Goal: Information Seeking & Learning: Learn about a topic

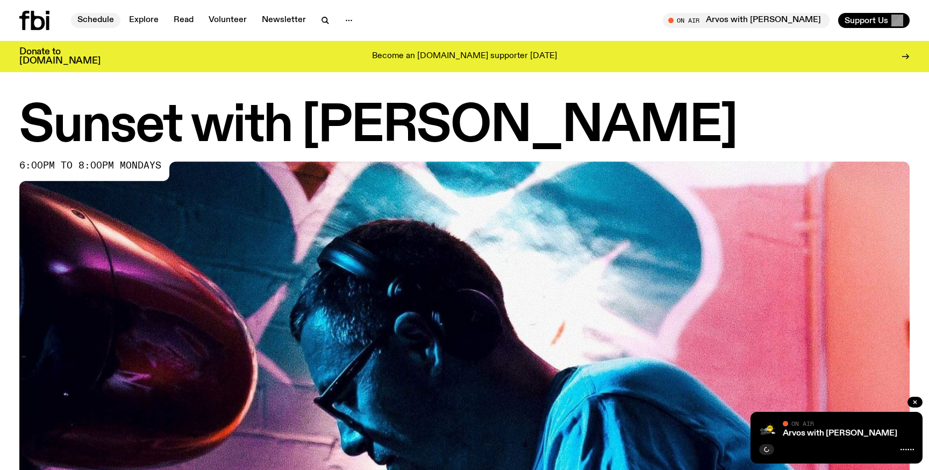
click at [94, 15] on link "Schedule" at bounding box center [95, 20] width 49 height 15
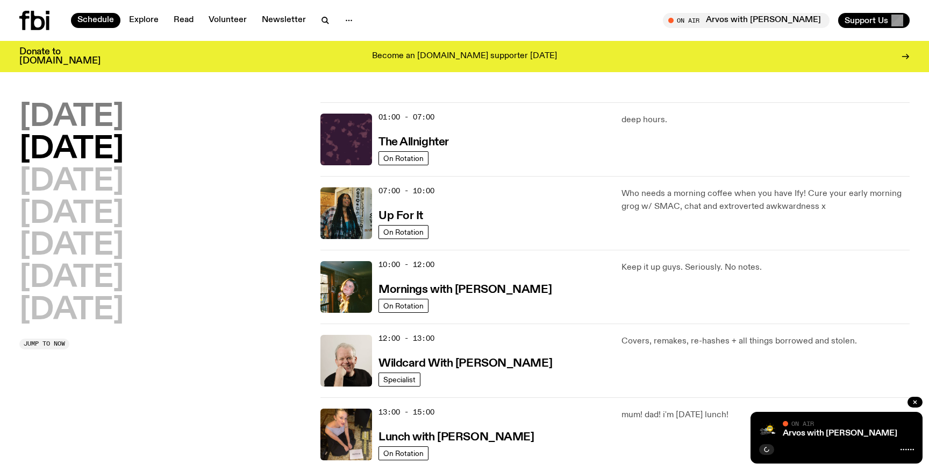
click at [112, 115] on h2 "[DATE]" at bounding box center [71, 117] width 104 height 30
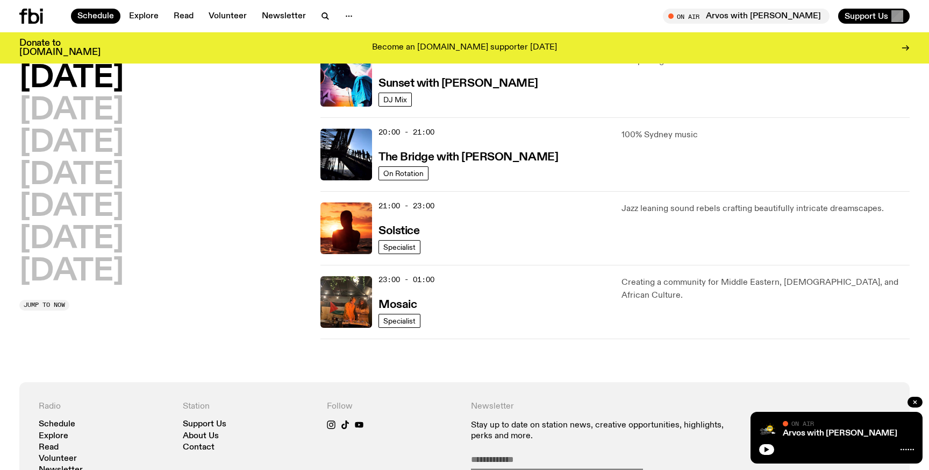
scroll to position [476, 0]
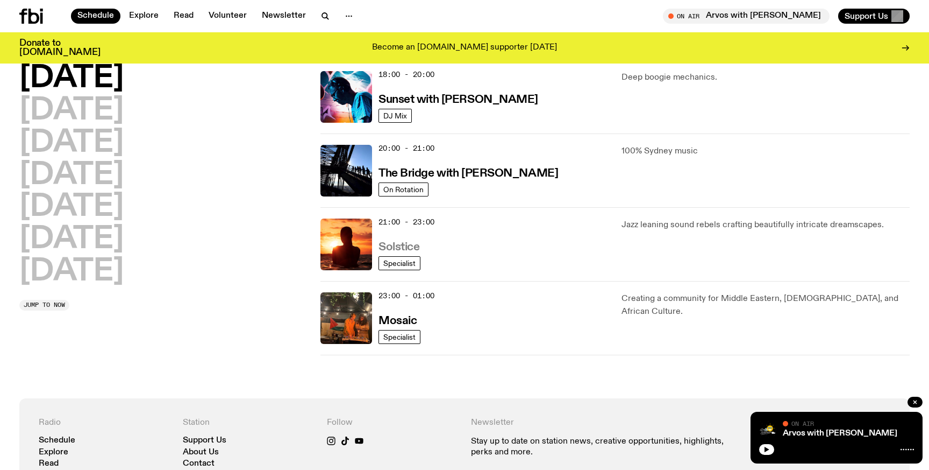
click at [399, 244] on h3 "Solstice" at bounding box center [399, 247] width 41 height 11
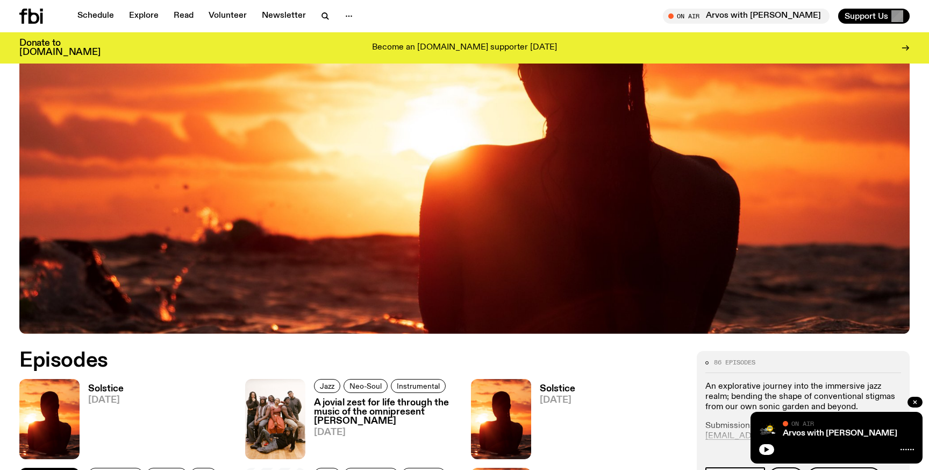
scroll to position [310, 0]
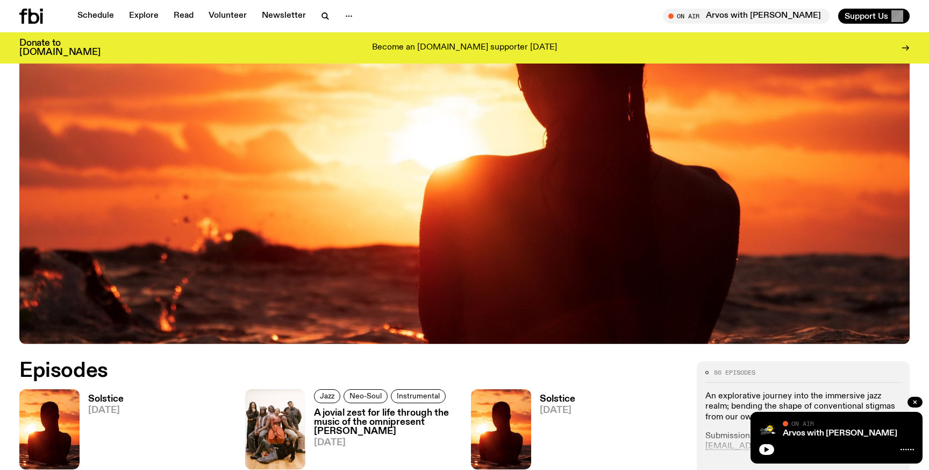
click at [104, 396] on h3 "Solstice" at bounding box center [105, 398] width 35 height 9
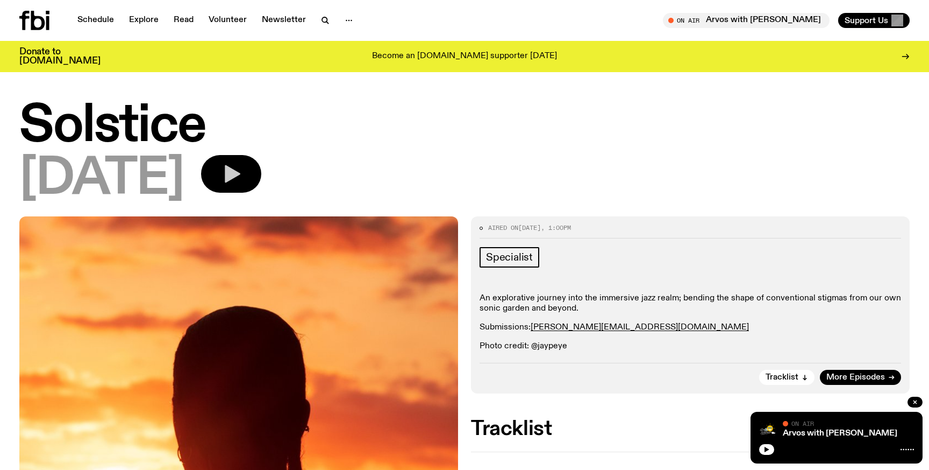
click at [261, 161] on button "button" at bounding box center [231, 174] width 60 height 38
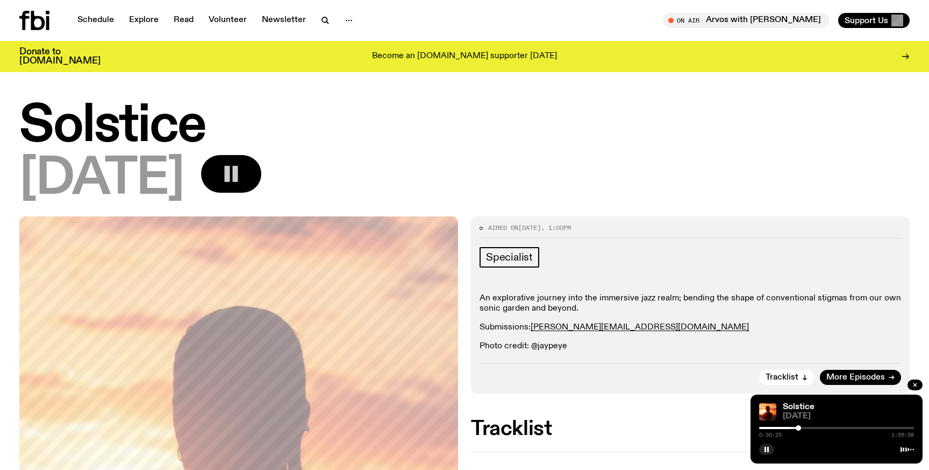
click at [242, 175] on icon "button" at bounding box center [232, 174] width 22 height 22
